Goal: Transaction & Acquisition: Purchase product/service

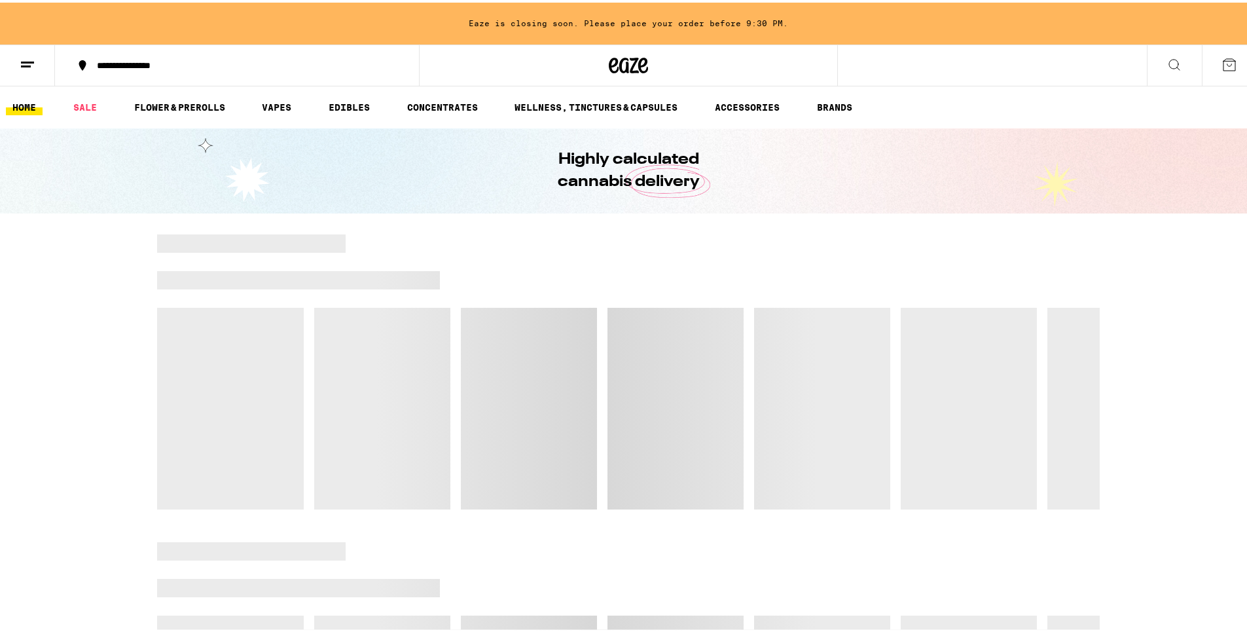
click at [1167, 65] on icon at bounding box center [1175, 62] width 16 height 16
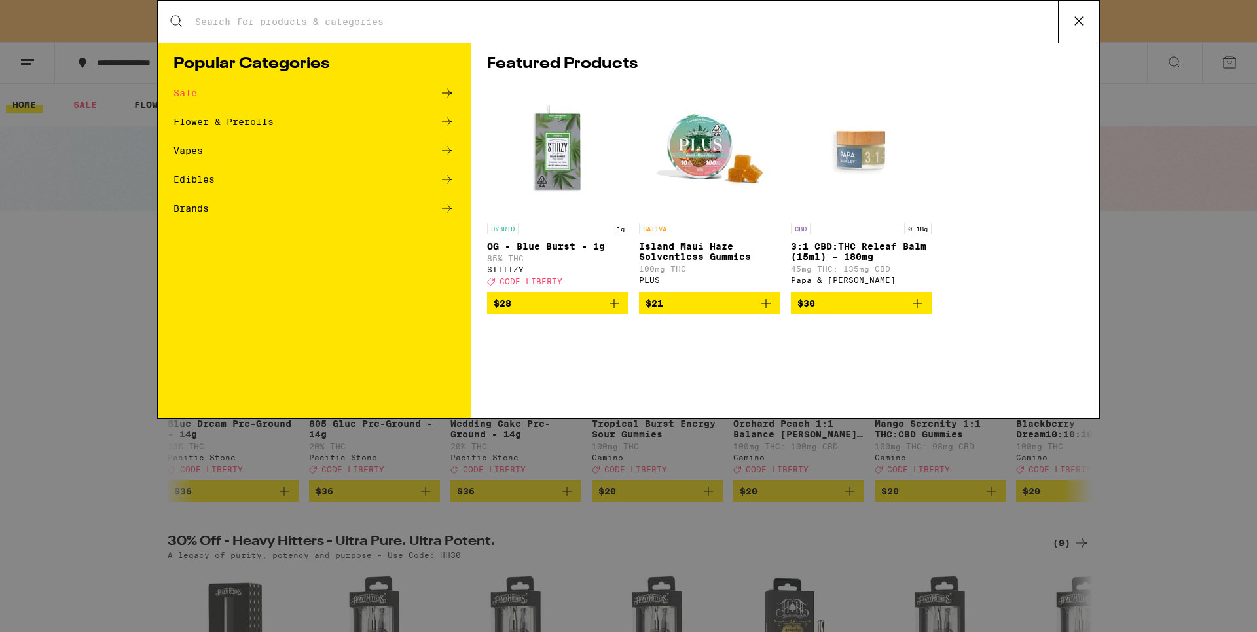
click at [805, 22] on input "Search for Products" at bounding box center [626, 22] width 864 height 12
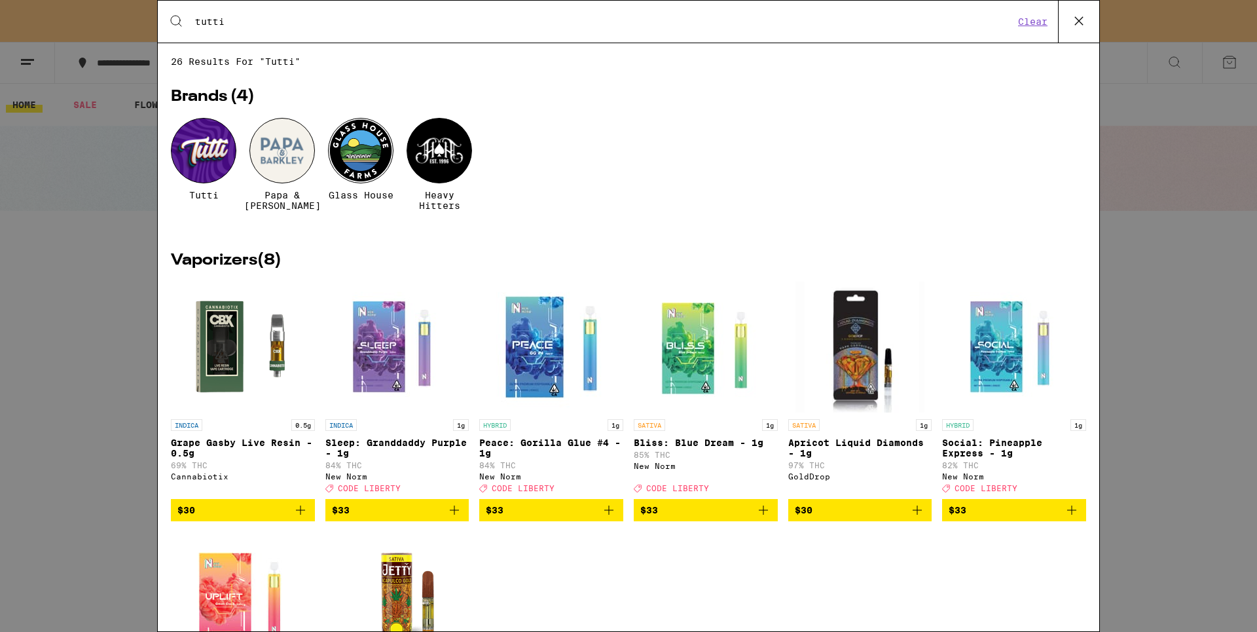
type input "tutti"
click at [207, 167] on div at bounding box center [203, 150] width 65 height 65
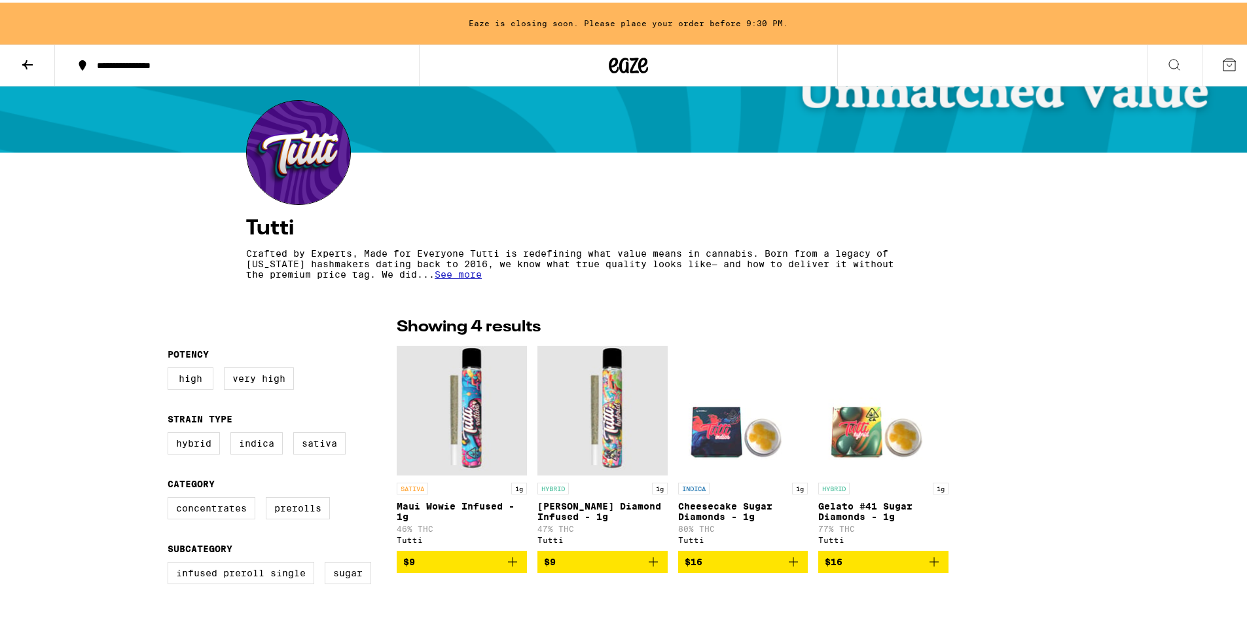
scroll to position [115, 0]
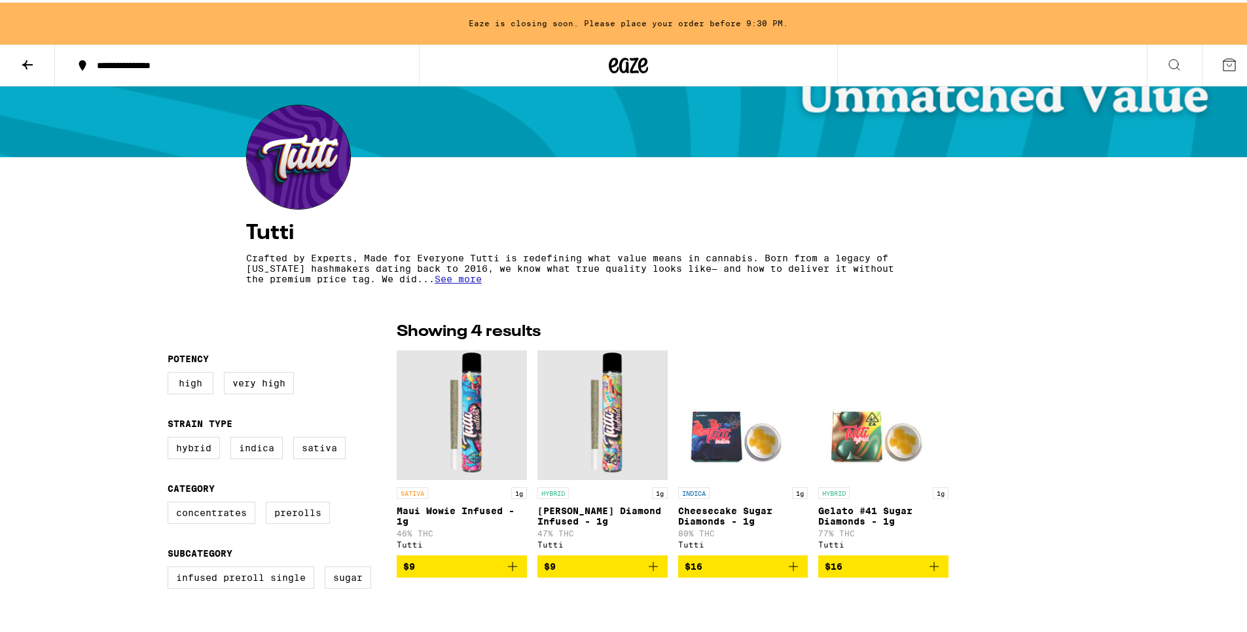
click at [482, 281] on span "See more" at bounding box center [458, 276] width 47 height 10
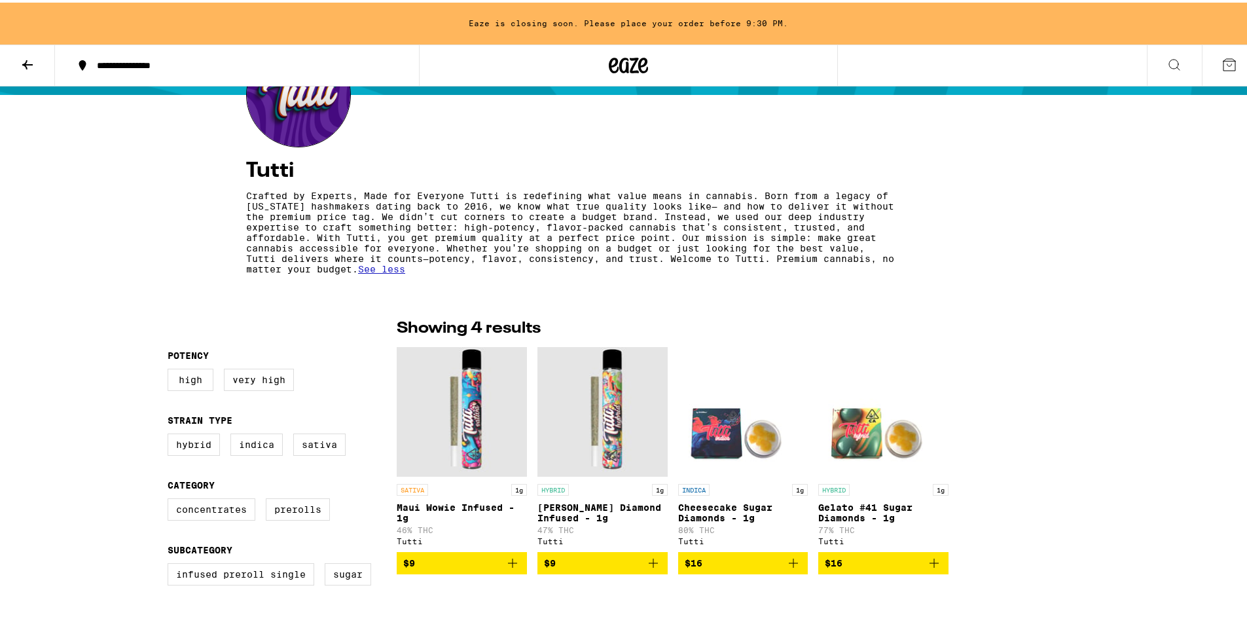
scroll to position [179, 0]
